Goal: Find specific page/section: Find specific page/section

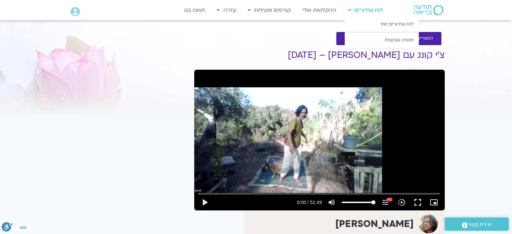
click at [372, 9] on link "לוח שידורים" at bounding box center [366, 10] width 42 height 13
click at [388, 25] on link "לוח שידורים יומי" at bounding box center [382, 23] width 74 height 15
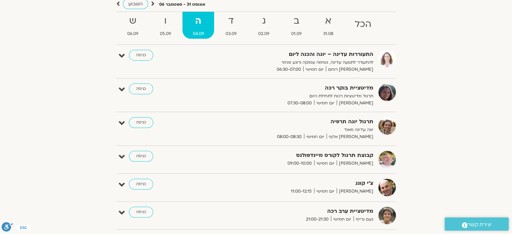
scroll to position [65, 0]
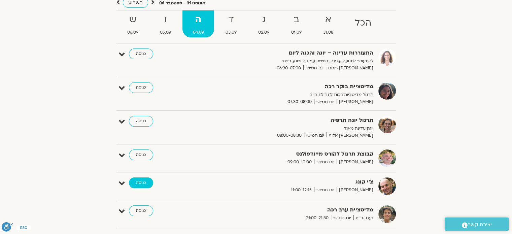
click at [143, 184] on link "כניסה" at bounding box center [141, 182] width 24 height 11
